Goal: Information Seeking & Learning: Learn about a topic

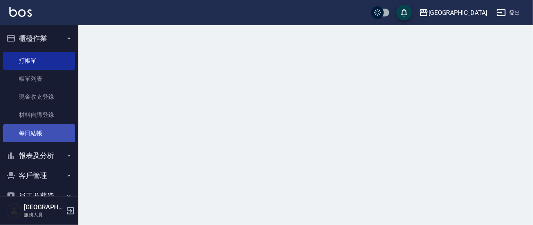
click at [49, 78] on link "帳單列表" at bounding box center [39, 79] width 72 height 18
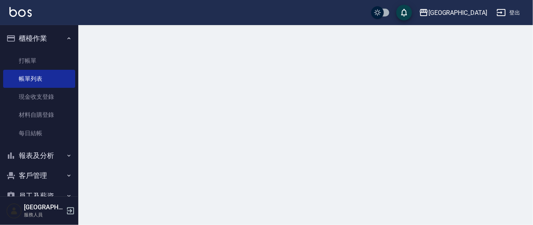
click at [42, 151] on button "報表及分析" at bounding box center [39, 155] width 72 height 20
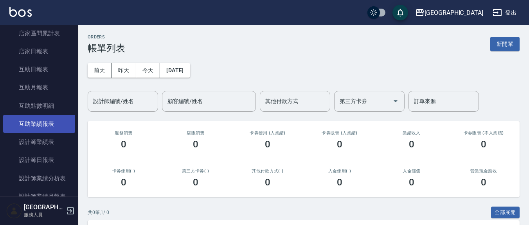
scroll to position [163, 0]
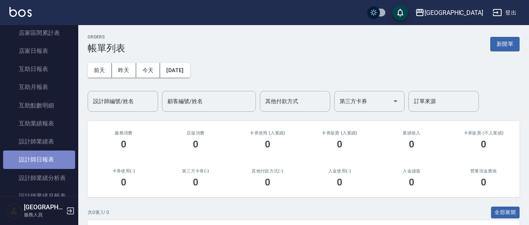
click at [47, 156] on link "設計師日報表" at bounding box center [39, 159] width 72 height 18
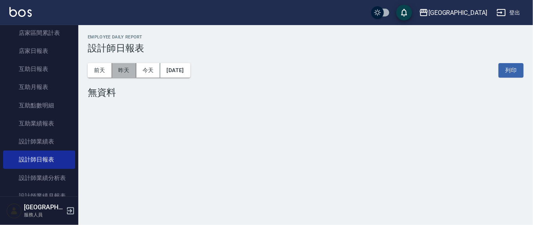
click at [122, 72] on button "昨天" at bounding box center [124, 70] width 24 height 14
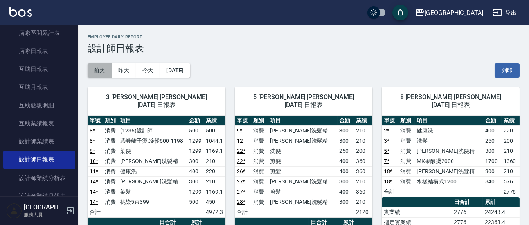
click at [108, 71] on button "前天" at bounding box center [100, 70] width 24 height 14
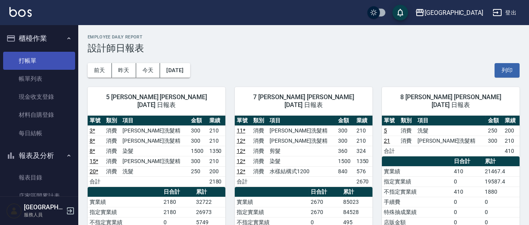
click at [41, 58] on link "打帳單" at bounding box center [39, 61] width 72 height 18
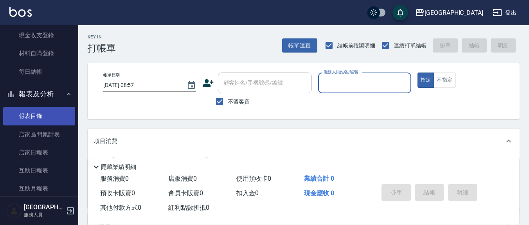
scroll to position [81, 0]
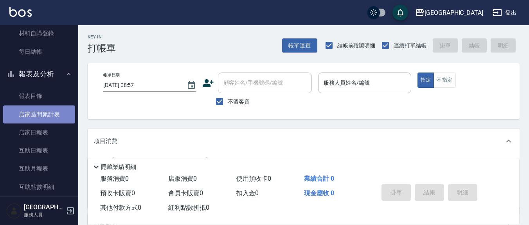
click at [57, 116] on link "店家區間累計表" at bounding box center [39, 114] width 72 height 18
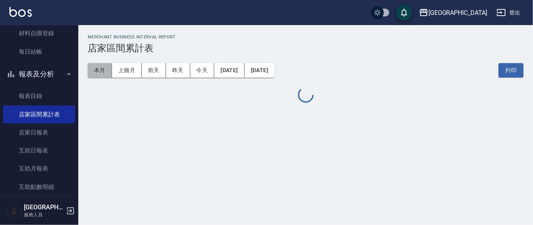
drag, startPoint x: 89, startPoint y: 73, endPoint x: 94, endPoint y: 76, distance: 5.6
click at [90, 73] on button "本月" at bounding box center [100, 70] width 24 height 14
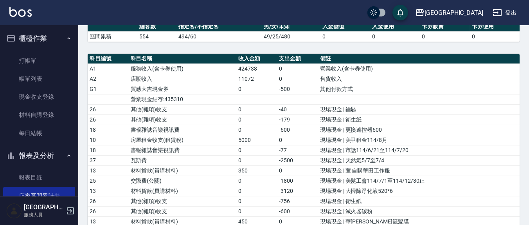
click at [35, 50] on ul "打帳單 帳單列表 現金收支登錄 材料自購登錄 每日結帳" at bounding box center [39, 97] width 72 height 97
click at [36, 64] on link "打帳單" at bounding box center [39, 61] width 72 height 18
